Goal: Task Accomplishment & Management: Complete application form

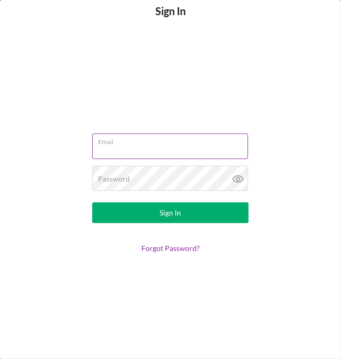
click at [116, 150] on input "Email" at bounding box center [170, 146] width 156 height 25
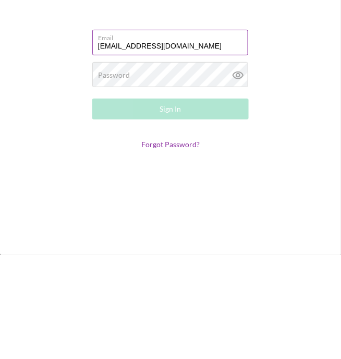
type input "[EMAIL_ADDRESS][DOMAIN_NAME]"
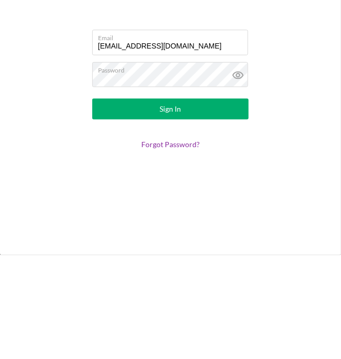
click at [212, 205] on button "Sign In" at bounding box center [170, 212] width 156 height 21
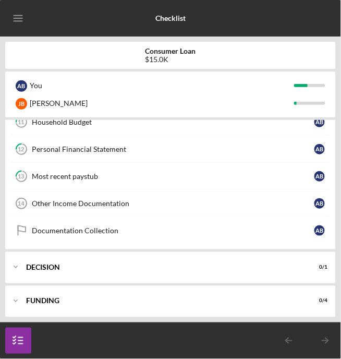
scroll to position [104, 0]
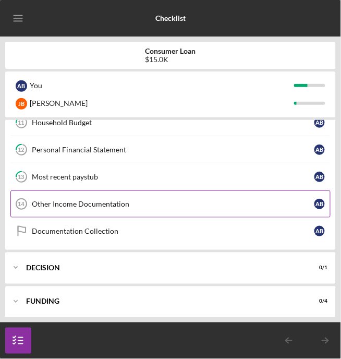
click at [177, 204] on div "Other Income Documentation" at bounding box center [173, 204] width 283 height 8
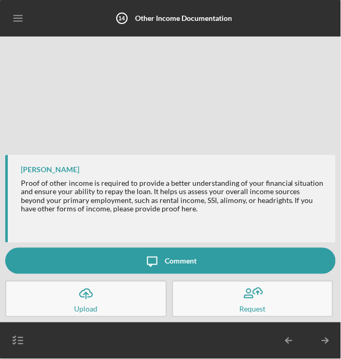
click at [206, 265] on button "Icon/Message Comment" at bounding box center [170, 261] width 331 height 26
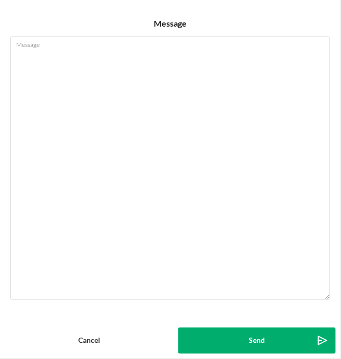
click at [108, 343] on button "Cancel" at bounding box center [89, 341] width 168 height 26
click at [100, 341] on button "Cancel" at bounding box center [89, 341] width 168 height 26
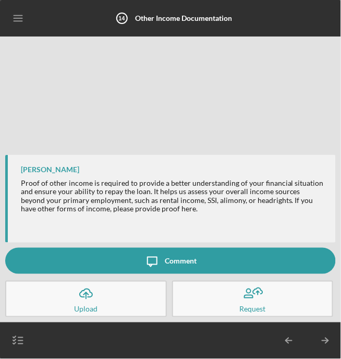
click at [325, 342] on icon "Icon/Table Pagination Arrow" at bounding box center [325, 341] width 26 height 26
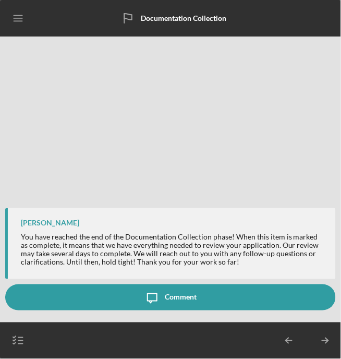
click at [325, 349] on icon "Icon/Table Pagination Arrow" at bounding box center [325, 341] width 26 height 26
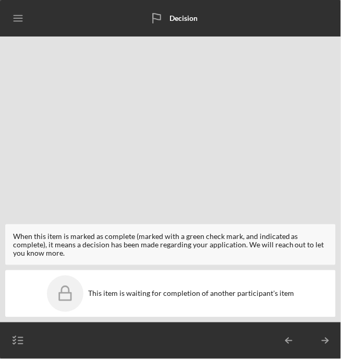
click at [326, 342] on icon "Icon/Table Pagination Arrow" at bounding box center [325, 341] width 26 height 26
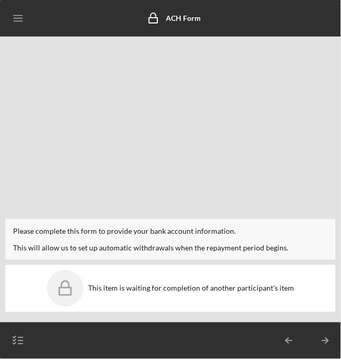
click at [331, 338] on icon "Icon/Table Pagination Arrow" at bounding box center [325, 341] width 26 height 26
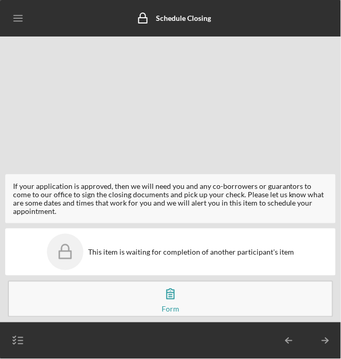
click at [326, 342] on icon "Icon/Table Pagination Arrow" at bounding box center [325, 341] width 26 height 26
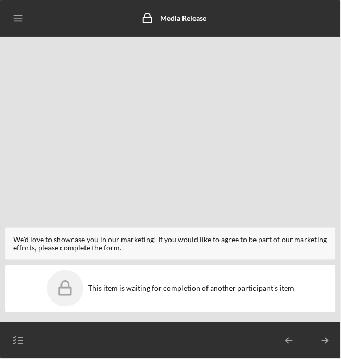
click at [293, 340] on icon "Icon/Table Pagination Arrow" at bounding box center [289, 341] width 26 height 26
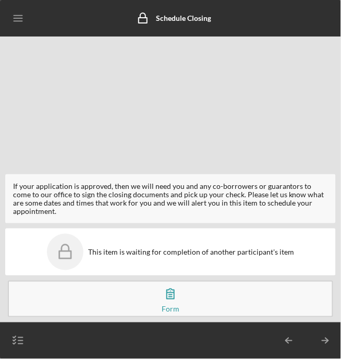
click at [291, 336] on icon "Icon/Table Pagination Arrow" at bounding box center [289, 341] width 26 height 26
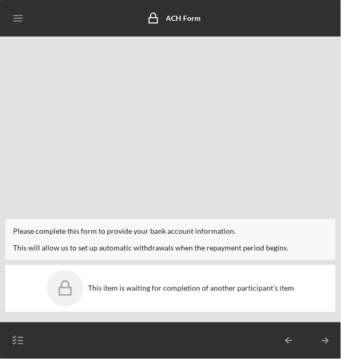
click at [292, 342] on icon "Icon/Table Pagination Arrow" at bounding box center [289, 341] width 26 height 26
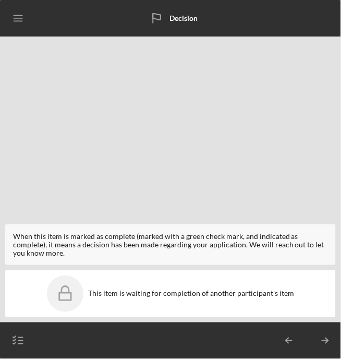
click at [291, 339] on icon "Icon/Table Pagination Arrow" at bounding box center [289, 341] width 26 height 26
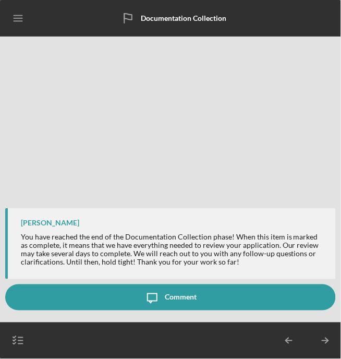
click at [291, 342] on icon "Icon/Table Pagination Arrow" at bounding box center [289, 341] width 26 height 26
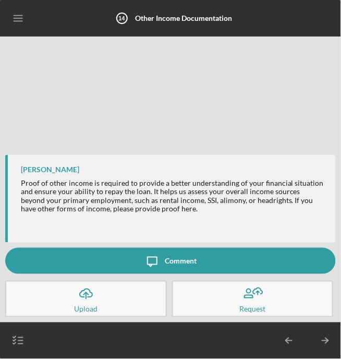
click at [293, 340] on icon "Icon/Table Pagination Arrow" at bounding box center [289, 341] width 26 height 26
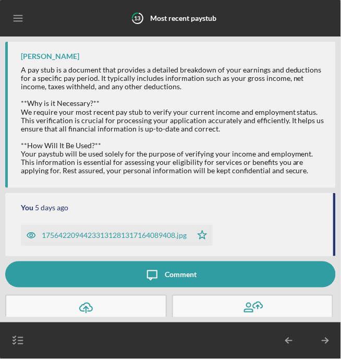
scroll to position [13, 0]
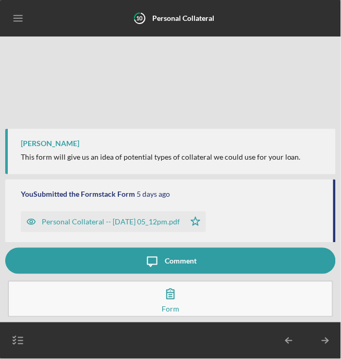
click at [192, 300] on button "Complete the Form Form" at bounding box center [170, 299] width 325 height 37
